Goal: Transaction & Acquisition: Purchase product/service

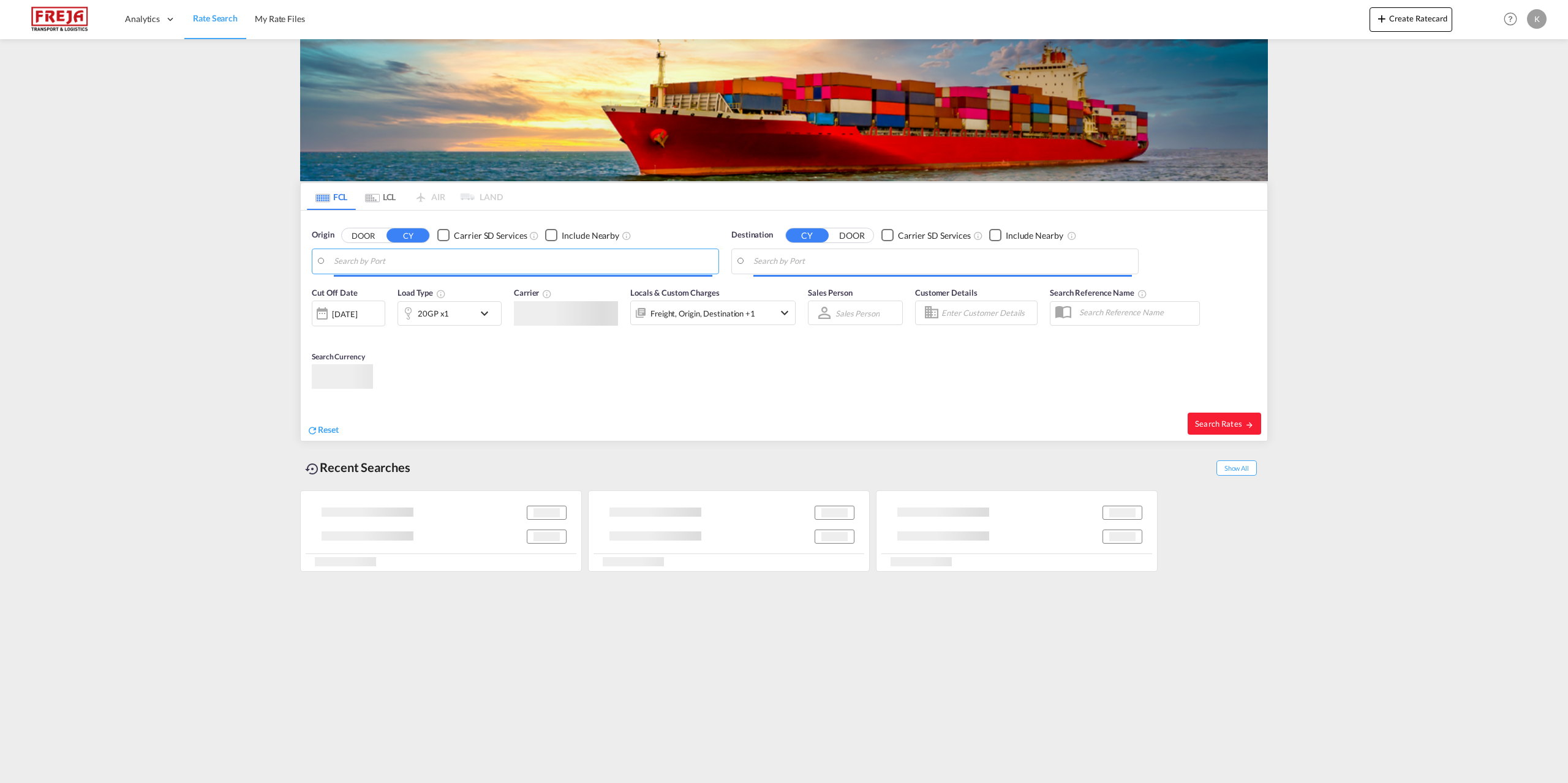
click at [477, 272] on md-autocomplete-wrap at bounding box center [523, 265] width 379 height 25
click at [473, 269] on body "Analytics Reports Dashboard Rate Search My Rate Files Analytics" at bounding box center [784, 392] width 1568 height 783
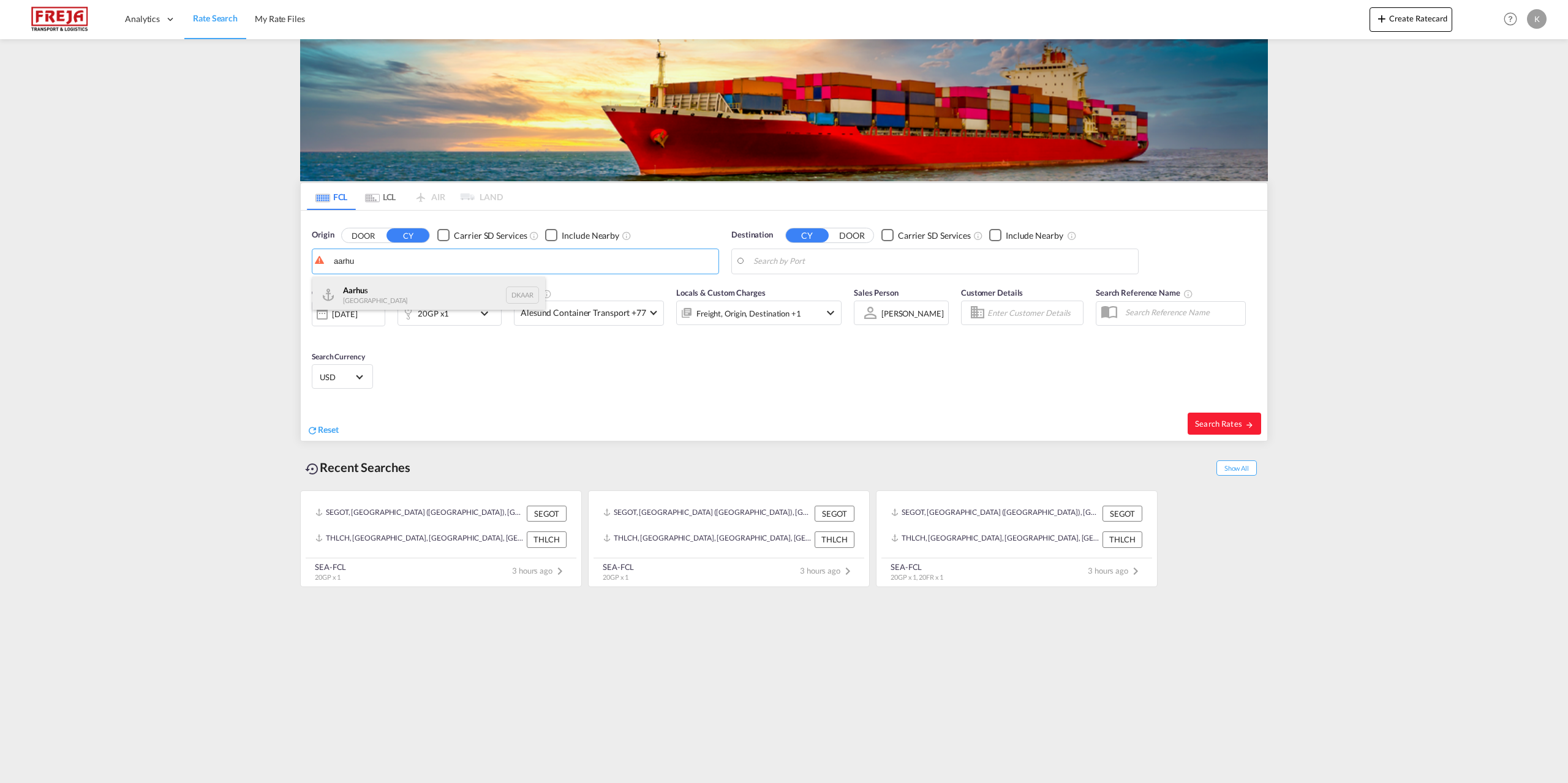
click at [447, 298] on div "Aarhu s Denmark DKAAR" at bounding box center [429, 295] width 233 height 37
type input "[GEOGRAPHIC_DATA], [GEOGRAPHIC_DATA]"
click at [863, 263] on body "Analytics Reports Dashboard Rate Search My Rate Files Analytics" at bounding box center [784, 392] width 1568 height 783
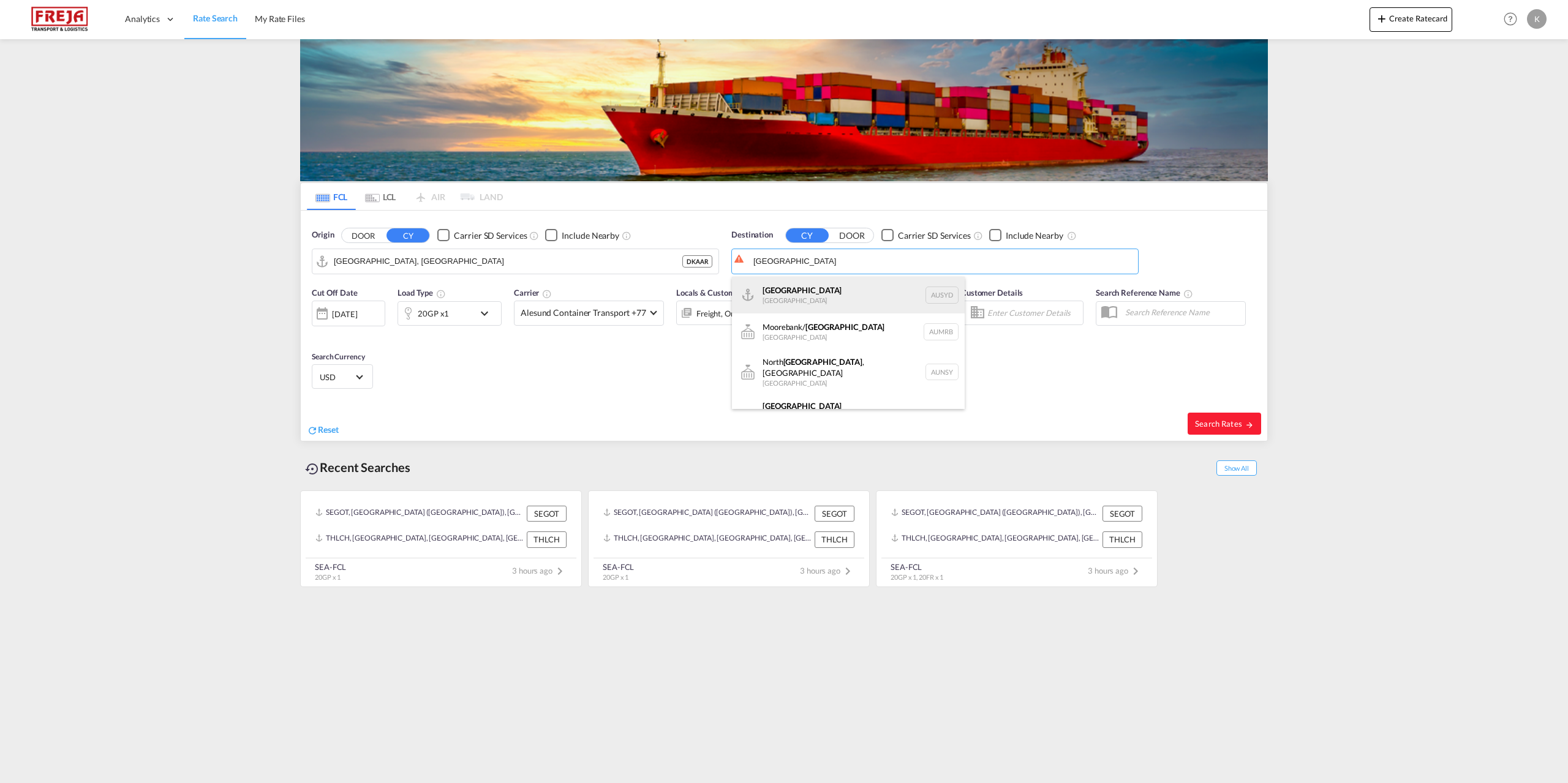
click at [805, 298] on div "[GEOGRAPHIC_DATA] [GEOGRAPHIC_DATA] AUSYD" at bounding box center [848, 295] width 233 height 37
type input "[GEOGRAPHIC_DATA], AUSYD"
click at [449, 317] on div "20GP x1" at bounding box center [436, 313] width 76 height 25
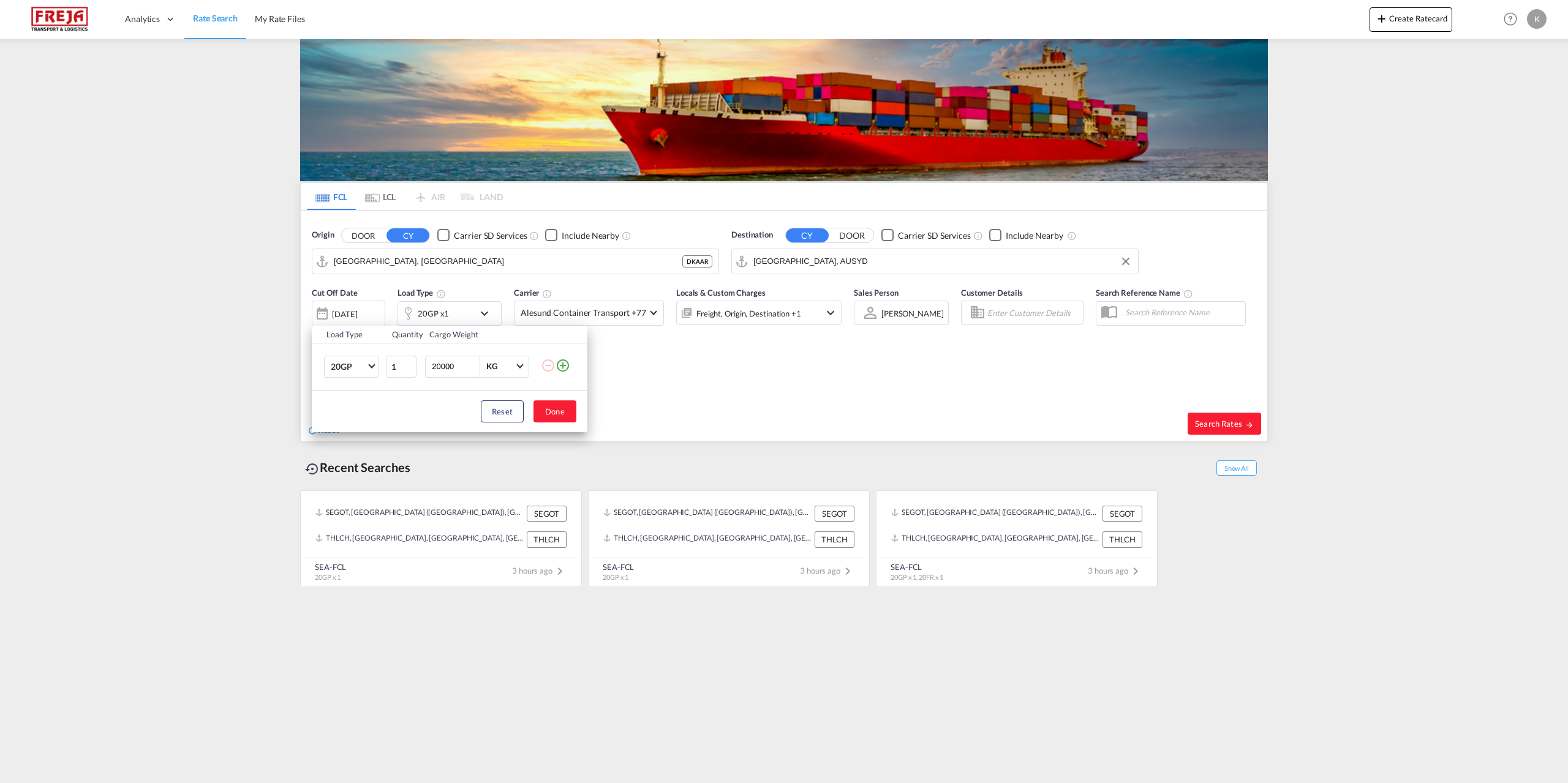
click at [559, 362] on md-icon "icon-plus-circle-outline" at bounding box center [563, 365] width 15 height 15
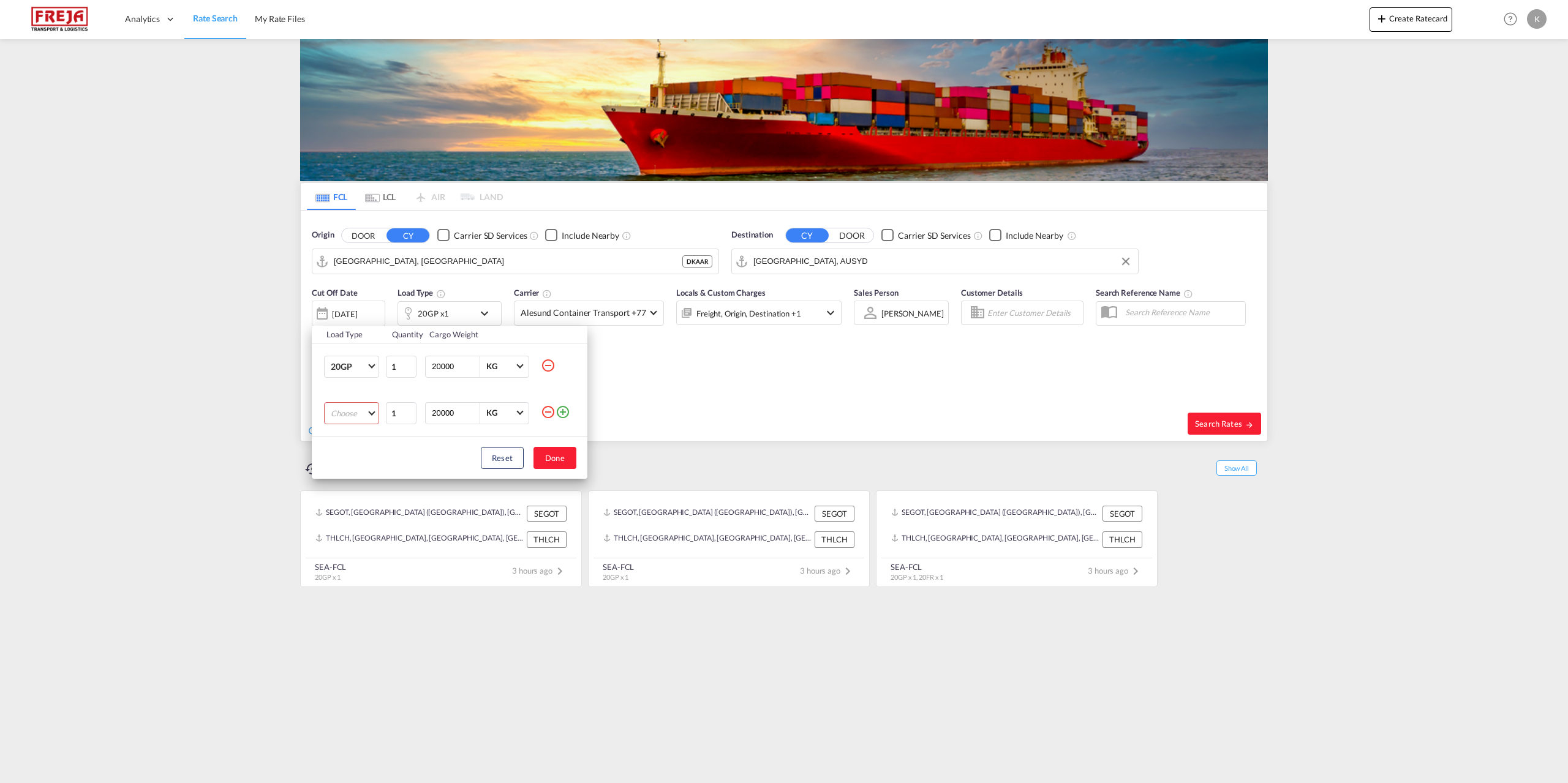
click at [345, 411] on md-select "Choose 20GP 40GP 40HC 45HC 20RE 40RE 40HR 20OT 40OT 20FR 40FR 40NR 20NR 45S 20T…" at bounding box center [351, 413] width 55 height 22
click at [353, 438] on md-option "40GP" at bounding box center [363, 442] width 83 height 29
click at [545, 459] on button "Done" at bounding box center [555, 458] width 43 height 22
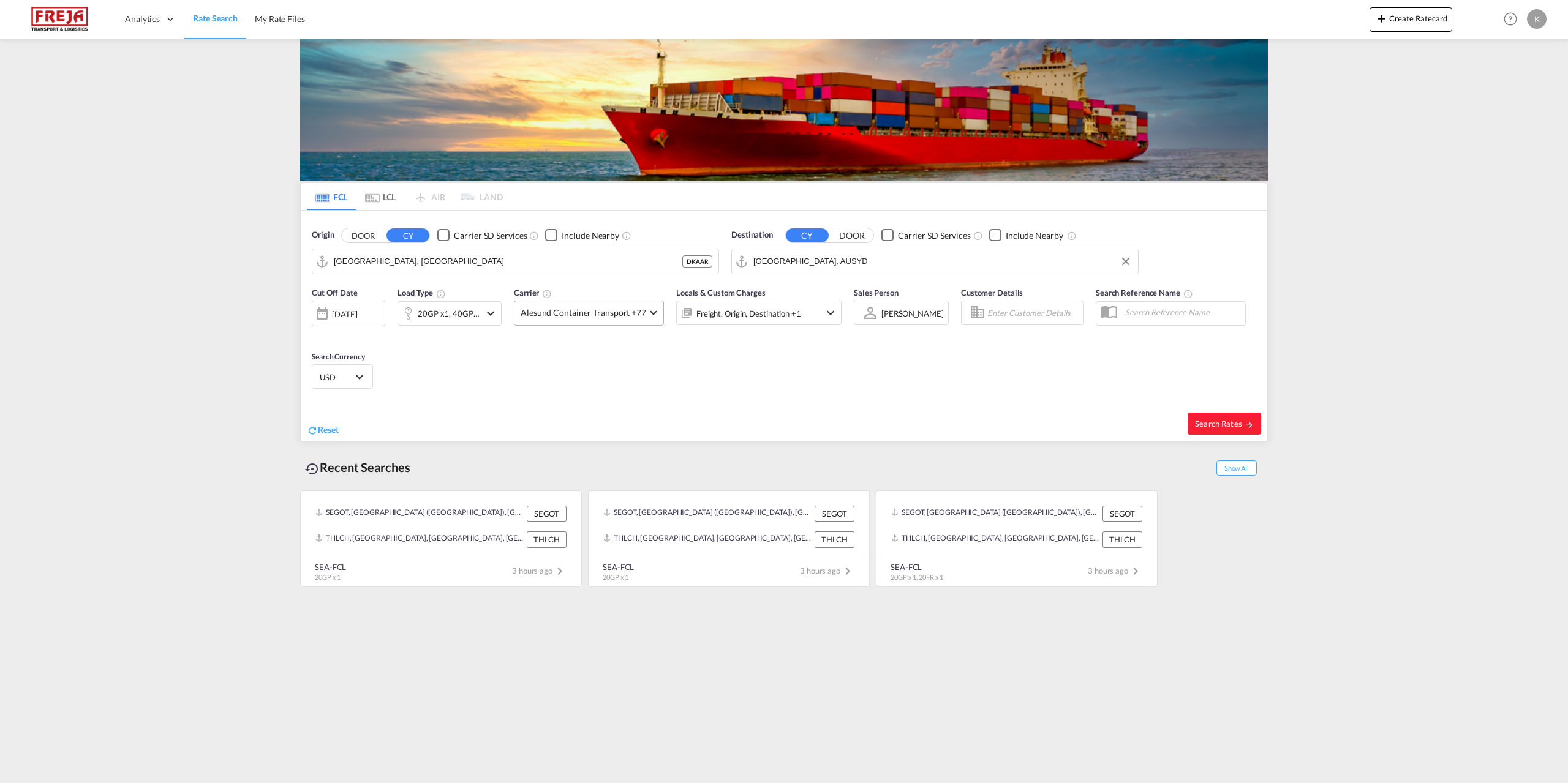
click at [568, 312] on span "Alesund Container Transport +77" at bounding box center [583, 313] width 126 height 12
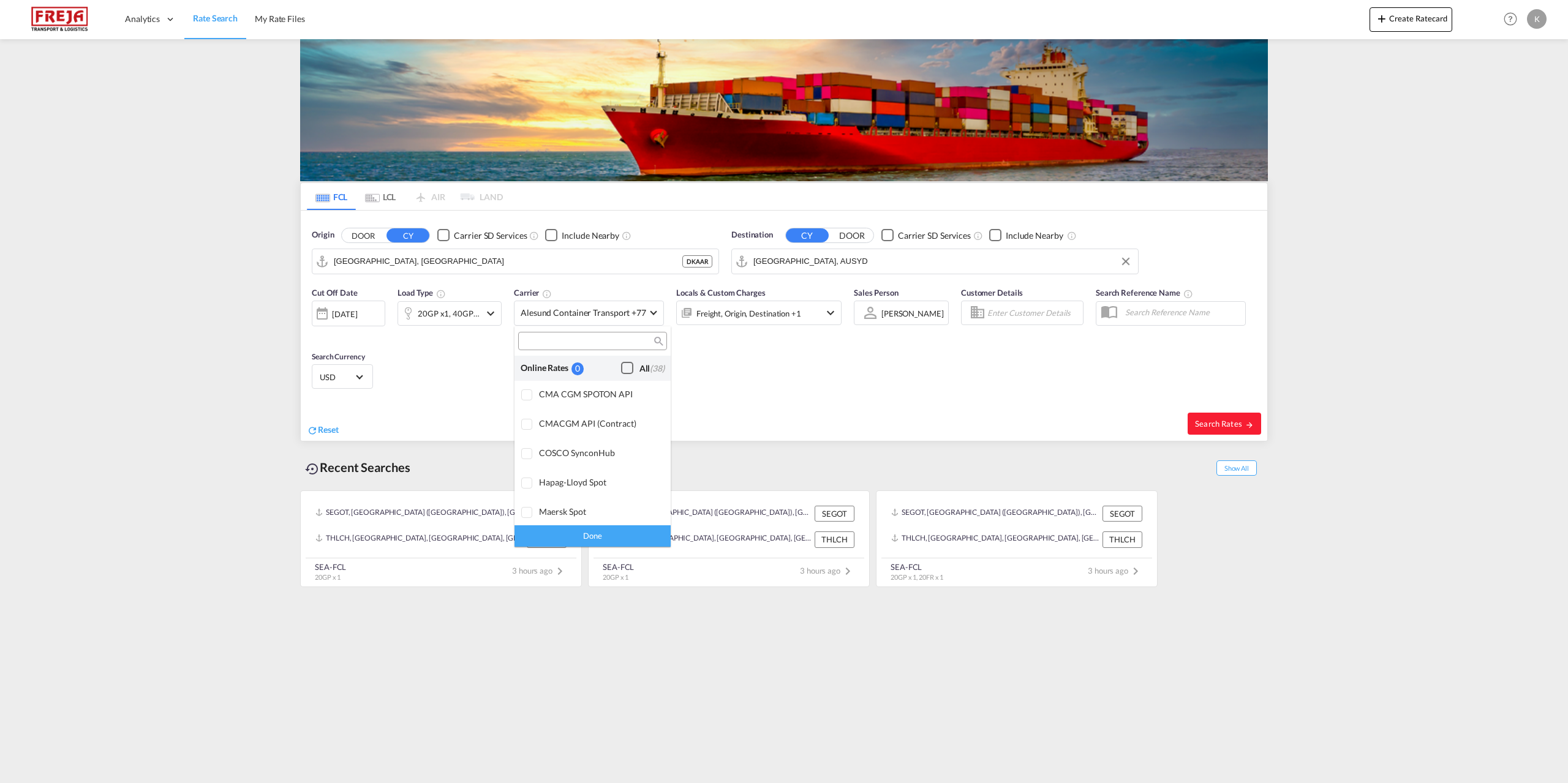
click at [621, 370] on div "Checkbox No Ink" at bounding box center [627, 368] width 12 height 12
click at [639, 538] on div "Done" at bounding box center [592, 536] width 156 height 22
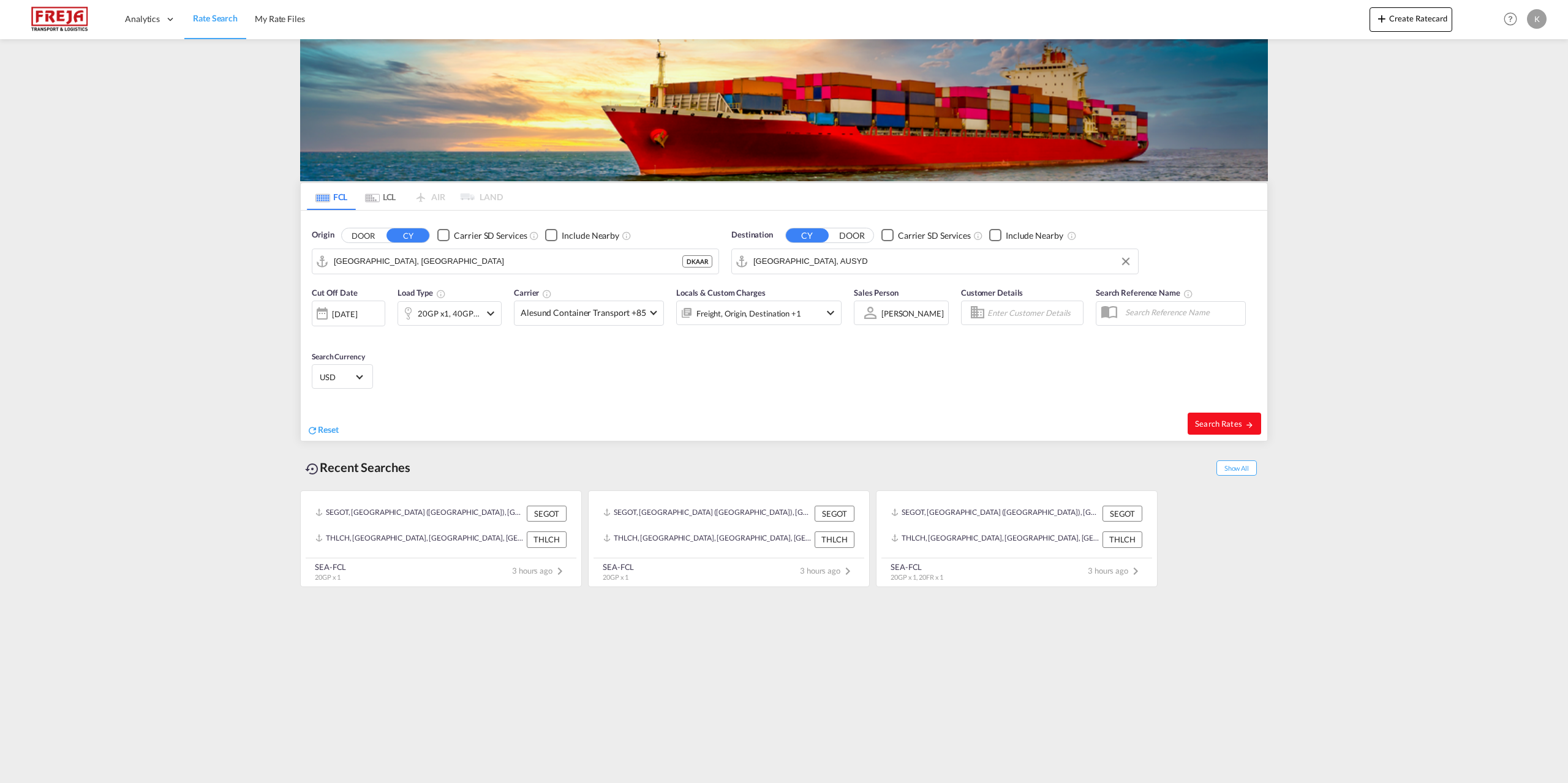
click at [1223, 426] on span "Search Rates" at bounding box center [1224, 424] width 59 height 10
type input "DKAAR to AUSYD / [DATE]"
